Goal: Communication & Community: Participate in discussion

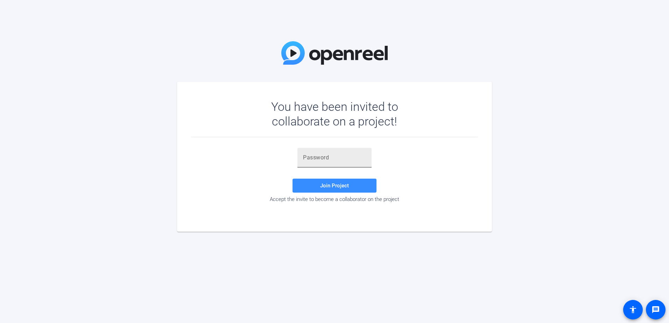
click at [323, 162] on div at bounding box center [334, 158] width 63 height 20
type input "wEb8k7"
click at [358, 187] on span at bounding box center [335, 185] width 84 height 17
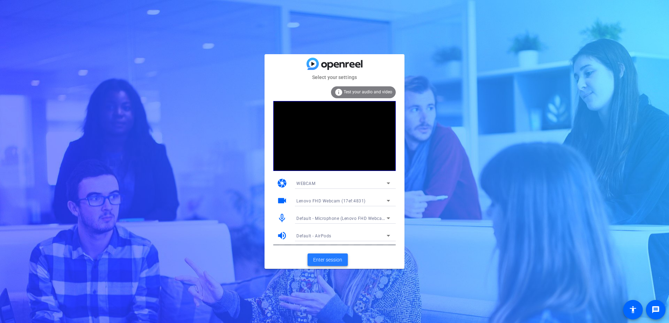
click at [332, 263] on span "Enter session" at bounding box center [327, 260] width 29 height 7
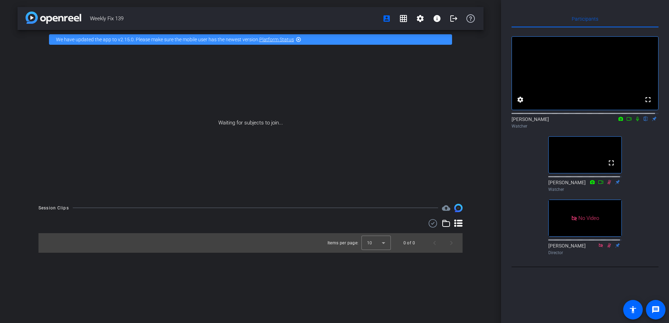
click at [636, 186] on div "fullscreen settings [PERSON_NAME] flip Watcher fullscreen [PERSON_NAME] Watcher…" at bounding box center [585, 143] width 147 height 231
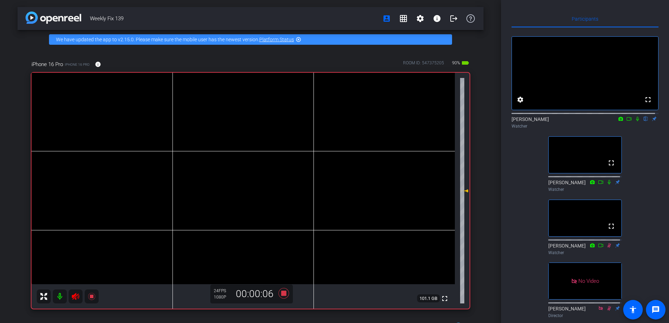
click at [636, 121] on icon at bounding box center [637, 119] width 3 height 5
click at [636, 121] on icon at bounding box center [638, 119] width 6 height 5
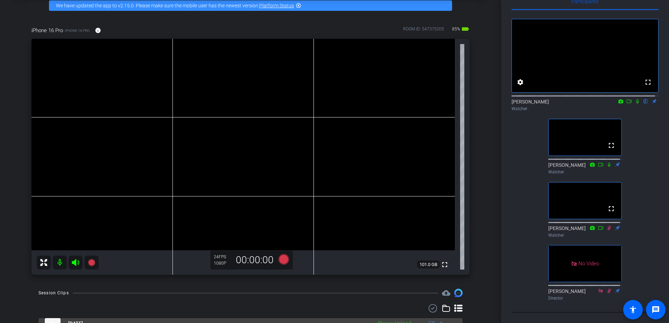
scroll to position [64, 0]
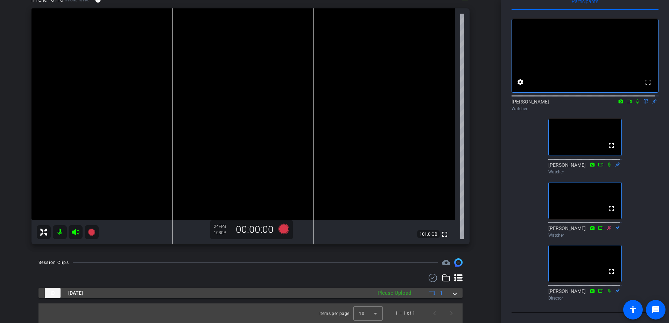
click at [454, 295] on span at bounding box center [455, 293] width 3 height 7
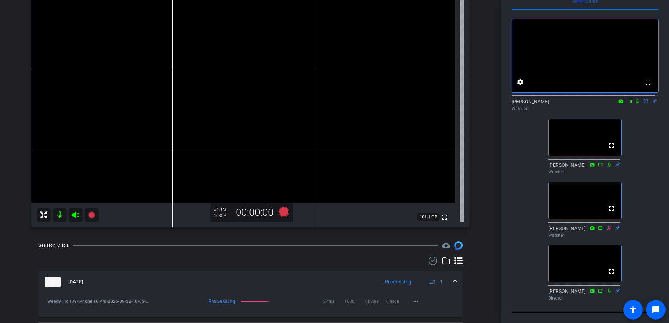
scroll to position [66, 0]
